Goal: Transaction & Acquisition: Book appointment/travel/reservation

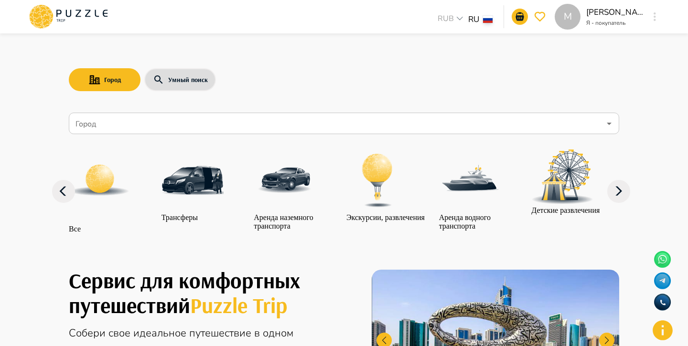
click at [655, 19] on icon "button" at bounding box center [655, 16] width 2 height 9
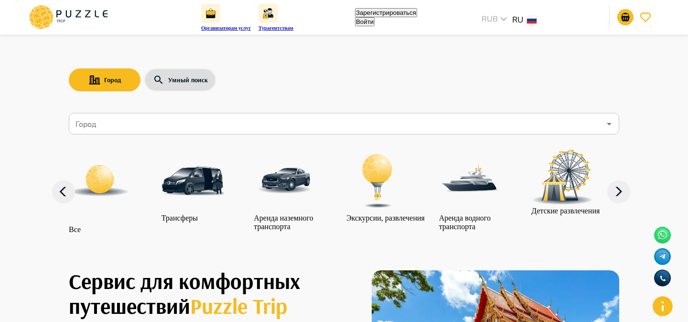
click at [375, 21] on button "Войти" at bounding box center [365, 21] width 20 height 9
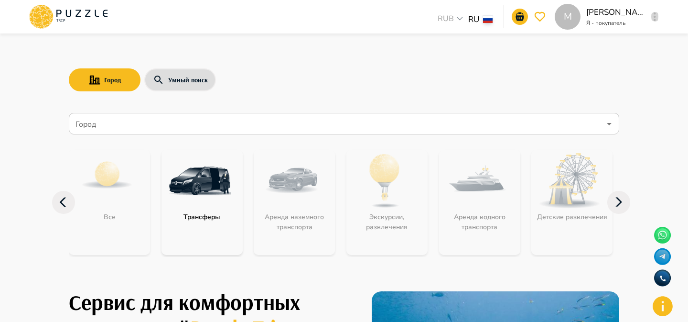
click at [654, 20] on icon "button" at bounding box center [655, 16] width 2 height 9
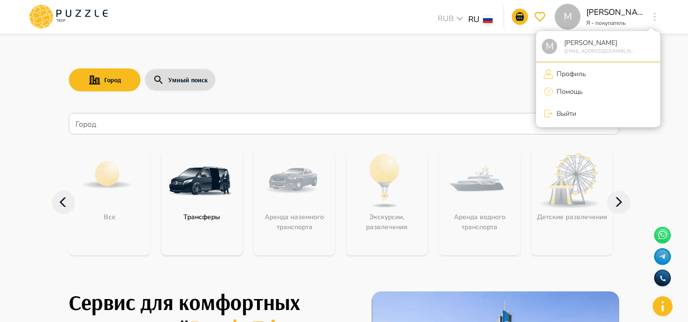
click at [474, 85] on div at bounding box center [344, 161] width 688 height 322
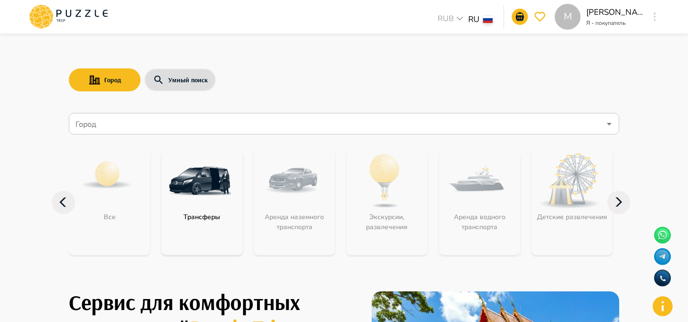
click at [179, 124] on input "Город" at bounding box center [337, 124] width 527 height 18
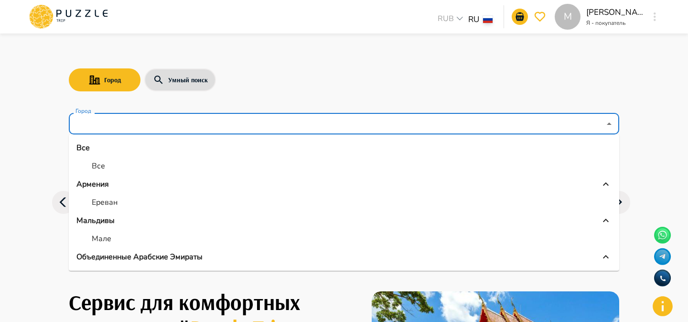
click at [100, 169] on p "Все" at bounding box center [98, 165] width 13 height 11
type input "***"
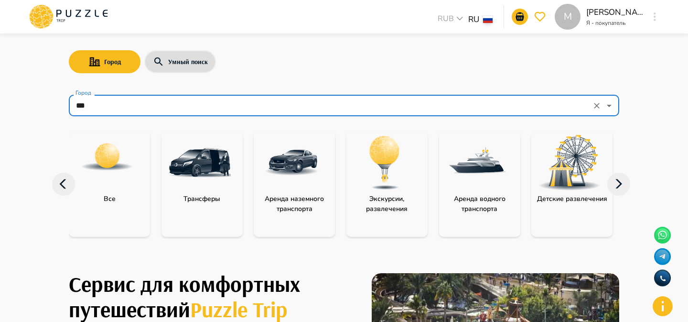
scroll to position [19, 0]
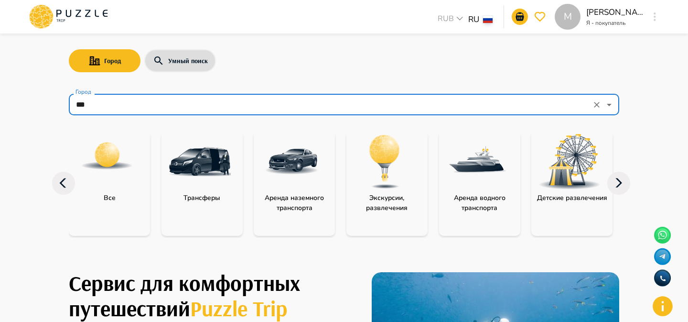
click at [115, 149] on img "category-all" at bounding box center [107, 156] width 54 height 54
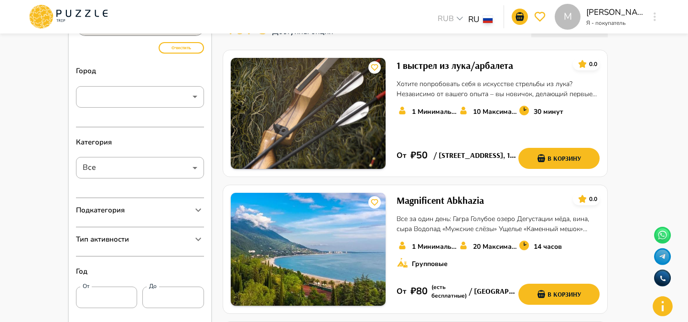
scroll to position [108, 0]
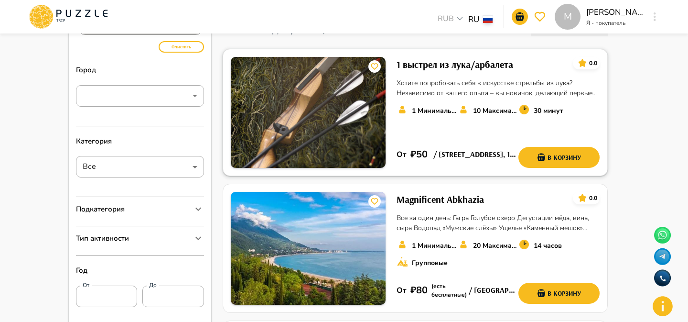
click at [505, 121] on div "10 Максимальное количество мест" at bounding box center [488, 118] width 61 height 29
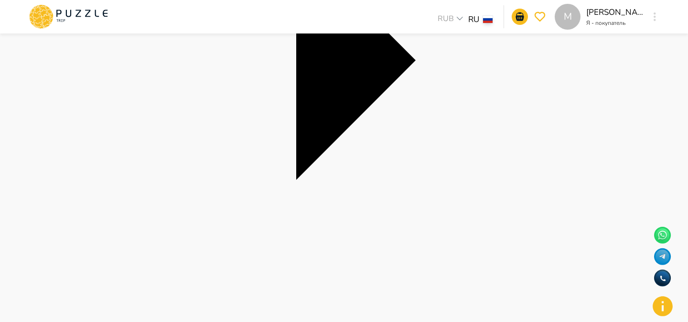
scroll to position [287, 0]
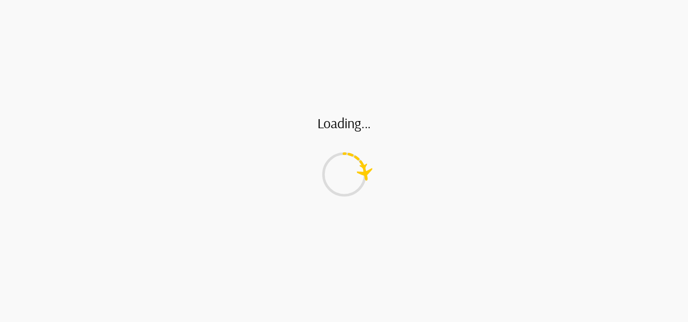
type input "*****"
